Goal: Subscribe to service/newsletter

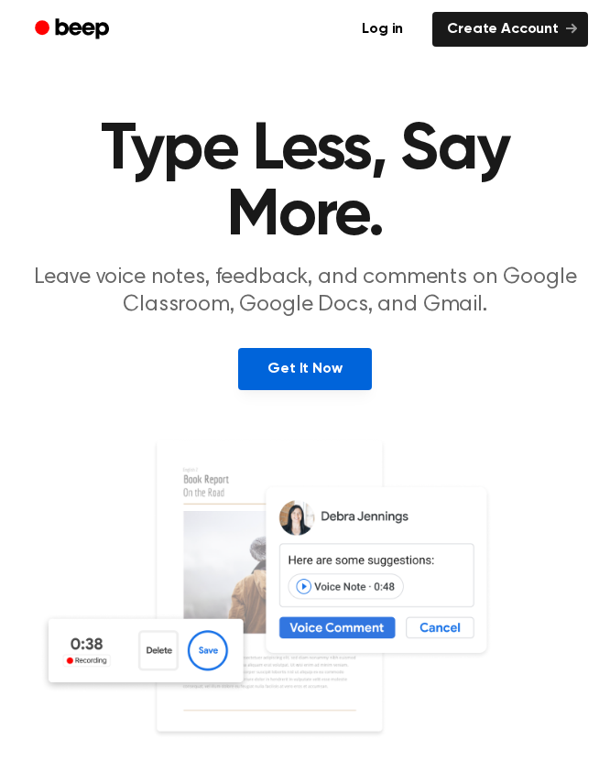
click at [284, 375] on link "Get It Now" at bounding box center [304, 369] width 133 height 42
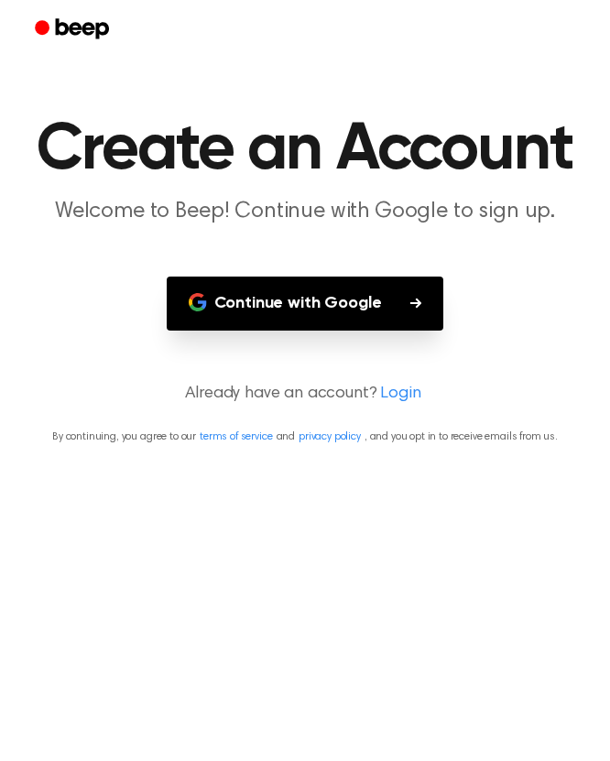
click at [261, 300] on button "Continue with Google" at bounding box center [305, 303] width 277 height 54
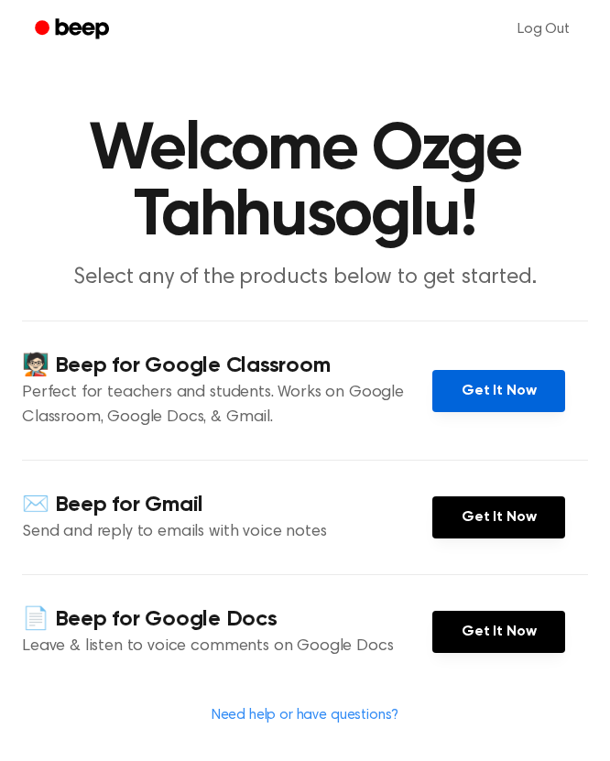
click at [502, 393] on link "Get It Now" at bounding box center [498, 391] width 133 height 42
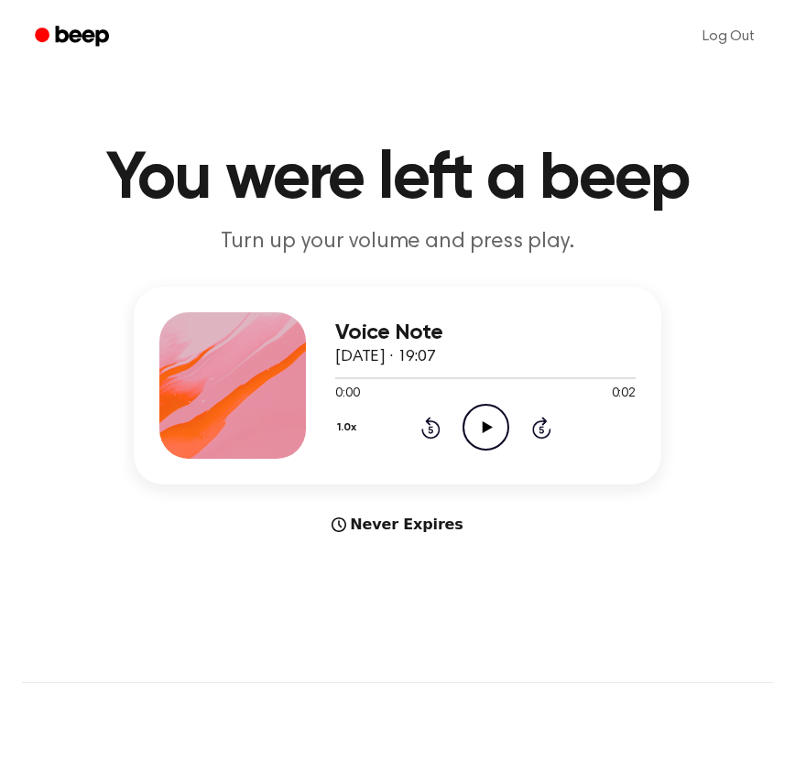
click at [483, 421] on icon "Play Audio" at bounding box center [485, 427] width 47 height 47
